Goal: Information Seeking & Learning: Learn about a topic

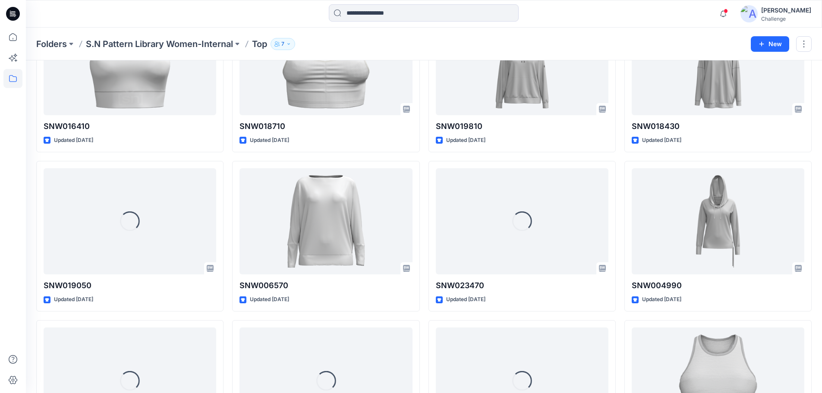
scroll to position [1383, 0]
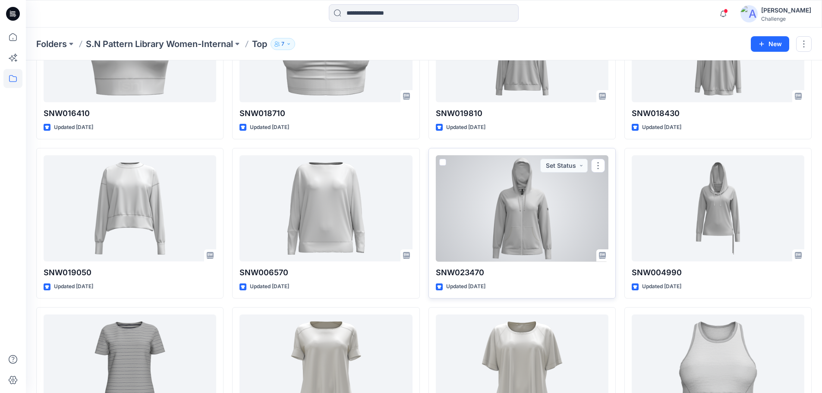
click at [513, 210] on div at bounding box center [522, 208] width 173 height 107
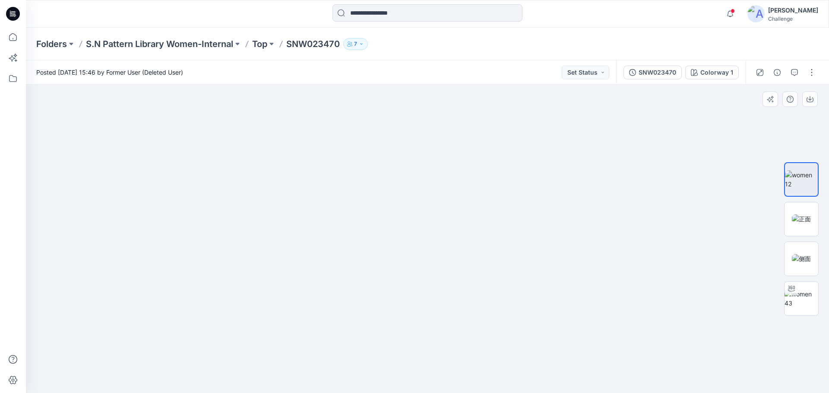
drag, startPoint x: 420, startPoint y: 187, endPoint x: 419, endPoint y: 245, distance: 57.8
click at [419, 245] on img at bounding box center [427, 182] width 647 height 424
drag, startPoint x: 343, startPoint y: 44, endPoint x: 57, endPoint y: 40, distance: 286.1
click at [29, 45] on div "Folders S.N Pattern Library Women-Internal Top SNW023470 7" at bounding box center [427, 44] width 803 height 33
click at [336, 76] on div "Posted [DATE] 15:46 by Former User (Deleted User) Set Status" at bounding box center [321, 72] width 590 height 24
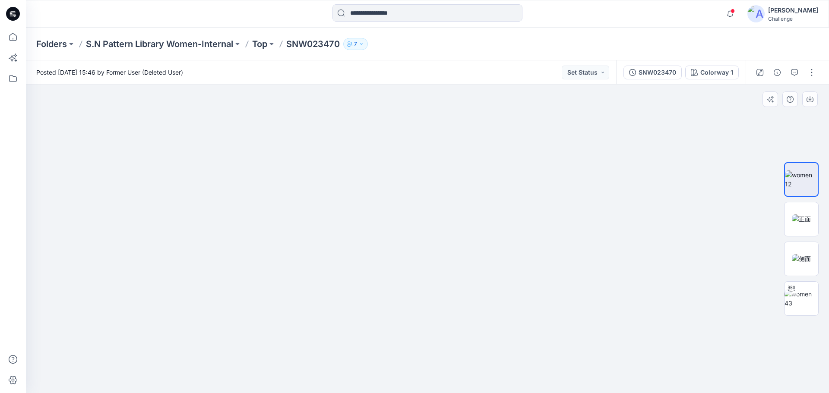
drag, startPoint x: 464, startPoint y: 324, endPoint x: 668, endPoint y: 252, distance: 216.9
click at [558, 257] on img at bounding box center [427, 152] width 647 height 484
click at [801, 299] on img at bounding box center [801, 299] width 34 height 18
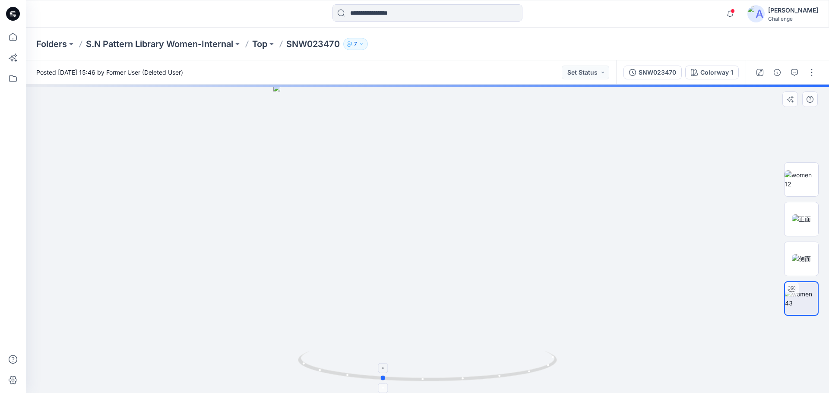
drag, startPoint x: 427, startPoint y: 381, endPoint x: 381, endPoint y: 378, distance: 45.8
click at [381, 378] on circle at bounding box center [383, 377] width 5 height 5
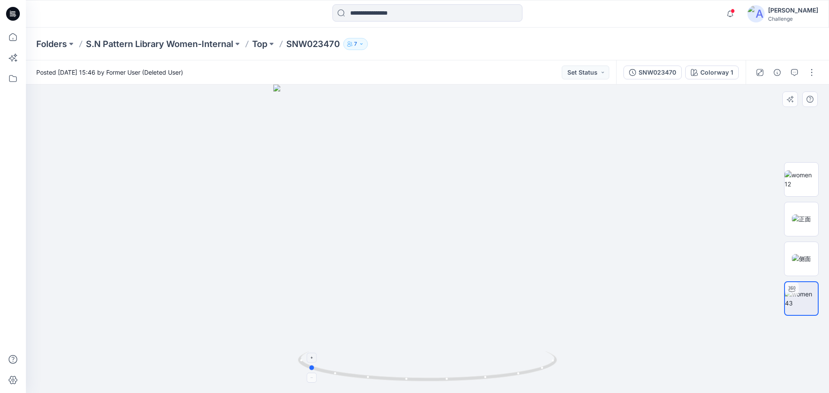
drag, startPoint x: 383, startPoint y: 378, endPoint x: 309, endPoint y: 356, distance: 77.4
click at [307, 357] on icon at bounding box center [428, 367] width 261 height 32
drag, startPoint x: 422, startPoint y: 230, endPoint x: 412, endPoint y: 361, distance: 132.0
click at [412, 361] on div at bounding box center [427, 239] width 803 height 309
drag, startPoint x: 398, startPoint y: 225, endPoint x: 445, endPoint y: 160, distance: 80.0
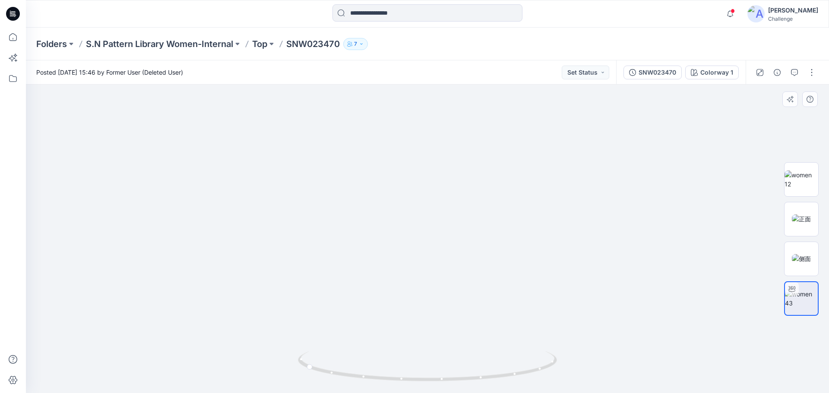
click at [445, 160] on img at bounding box center [430, 113] width 841 height 559
drag, startPoint x: 442, startPoint y: 247, endPoint x: 453, endPoint y: 346, distance: 99.4
click at [453, 346] on img at bounding box center [427, 239] width 439 height 309
click at [456, 319] on img at bounding box center [427, 239] width 439 height 309
